Goal: Book appointment/travel/reservation

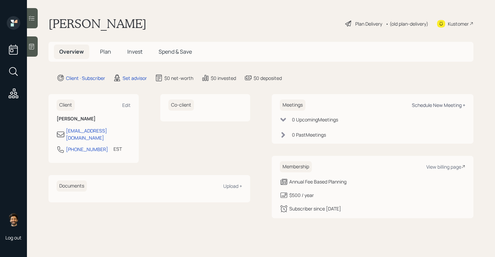
click at [435, 105] on div "Schedule New Meeting +" at bounding box center [439, 105] width 54 height 6
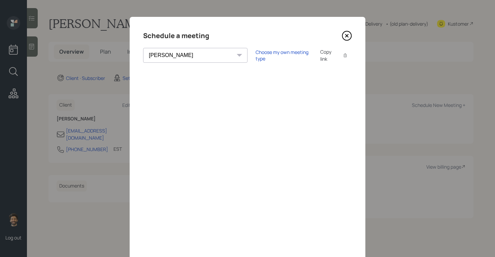
click at [161, 57] on select "[PERSON_NAME] [PERSON_NAME] [PERSON_NAME] [PERSON_NAME] [PERSON_NAME] [PERSON_N…" at bounding box center [195, 55] width 104 height 15
select select "f14b762f-c7c2-4b89-9227-8fa891345eea"
click at [143, 48] on select "[PERSON_NAME] [PERSON_NAME] [PERSON_NAME] [PERSON_NAME] [PERSON_NAME] [PERSON_N…" at bounding box center [195, 55] width 104 height 15
click at [320, 54] on div "Copy link" at bounding box center [327, 55] width 15 height 14
